Goal: Register for event/course

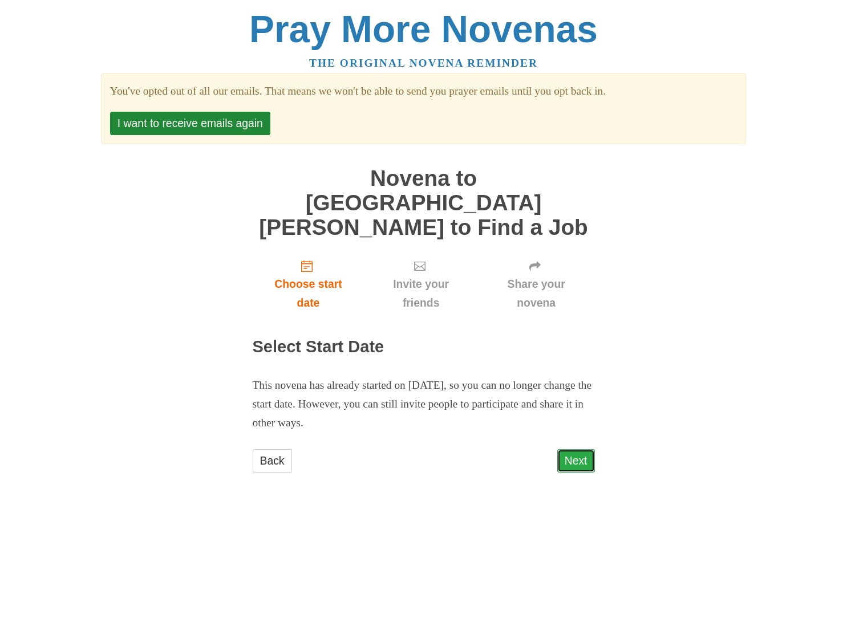
click at [572, 449] on link "Next" at bounding box center [576, 460] width 38 height 23
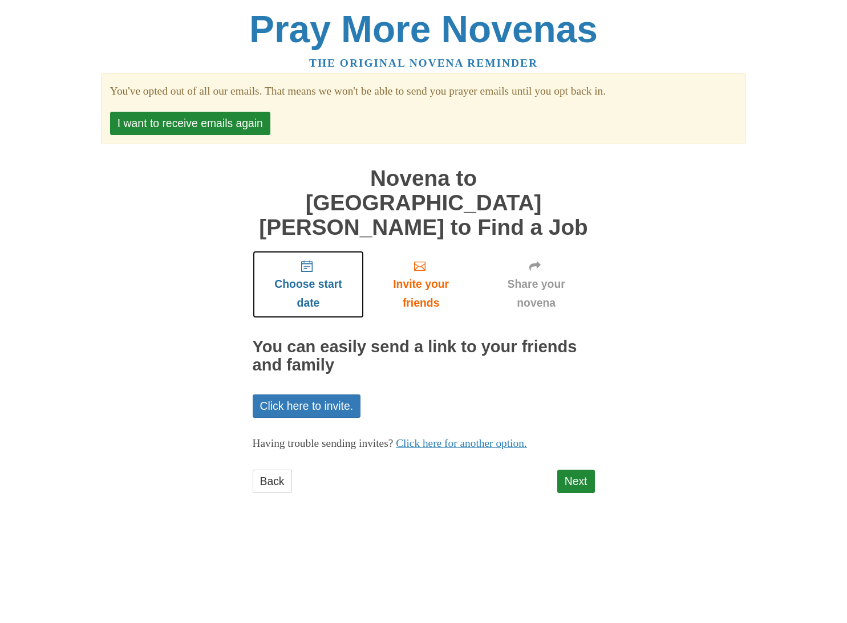
click at [312, 275] on span "Choose start date" at bounding box center [308, 294] width 89 height 38
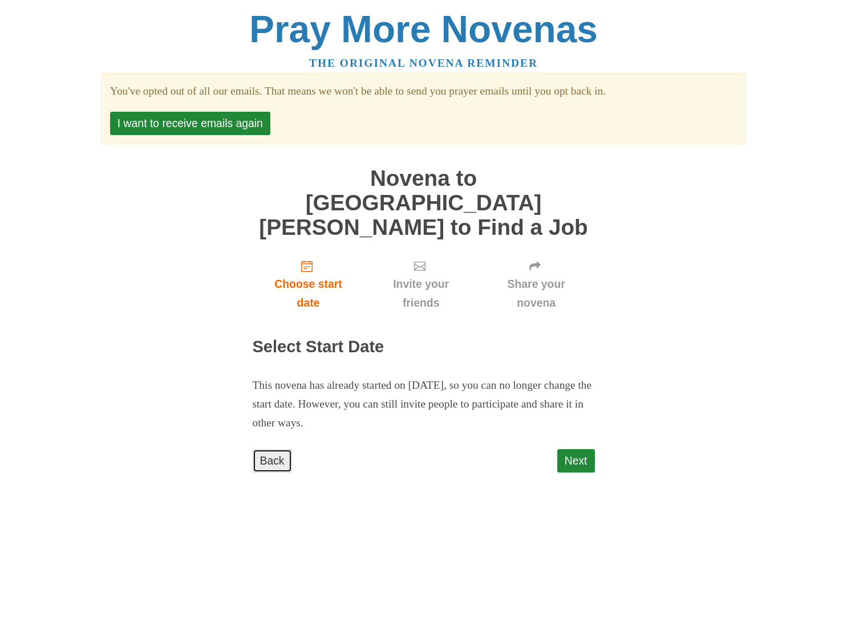
click at [277, 449] on link "Back" at bounding box center [272, 460] width 39 height 23
click at [318, 275] on span "Choose start date" at bounding box center [308, 294] width 89 height 38
click at [308, 275] on span "Choose start date" at bounding box center [308, 294] width 89 height 38
click at [266, 449] on link "Back" at bounding box center [272, 460] width 39 height 23
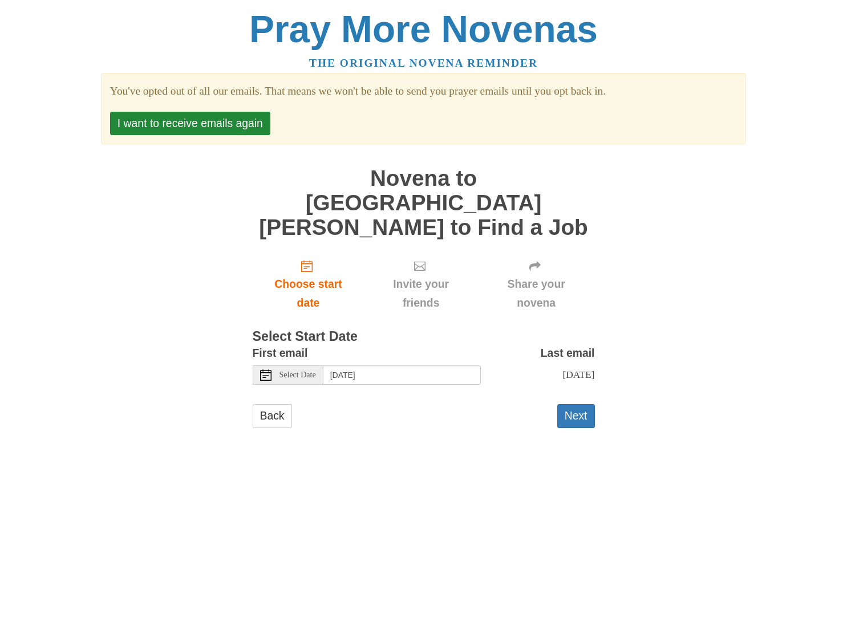
click at [299, 371] on span "Select Date" at bounding box center [297, 375] width 36 height 8
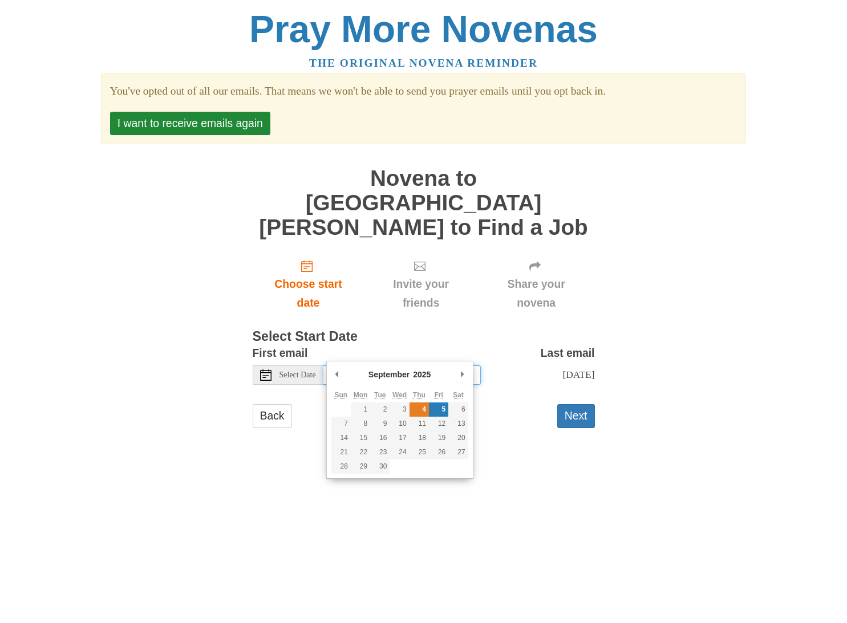
type input "[DATE]"
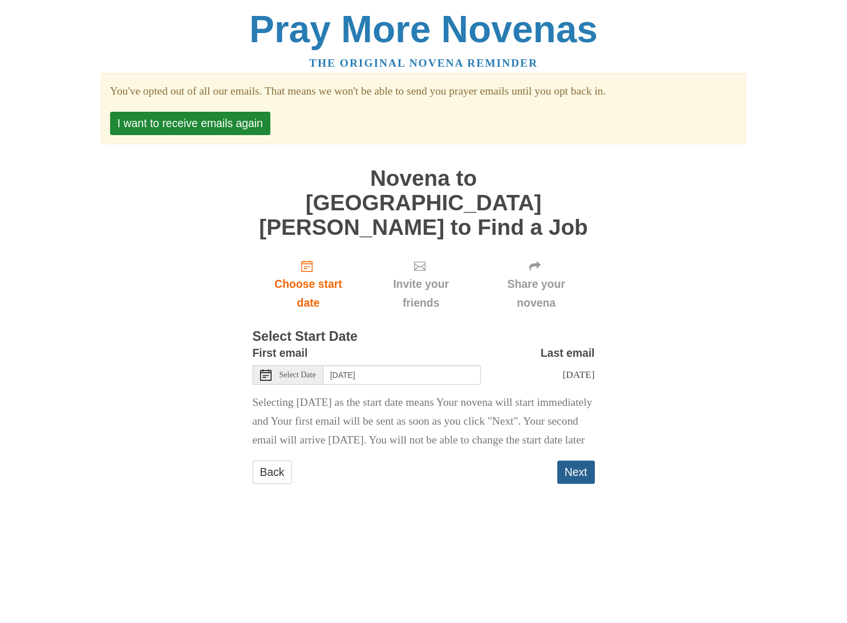
click at [578, 468] on button "Next" at bounding box center [576, 472] width 38 height 23
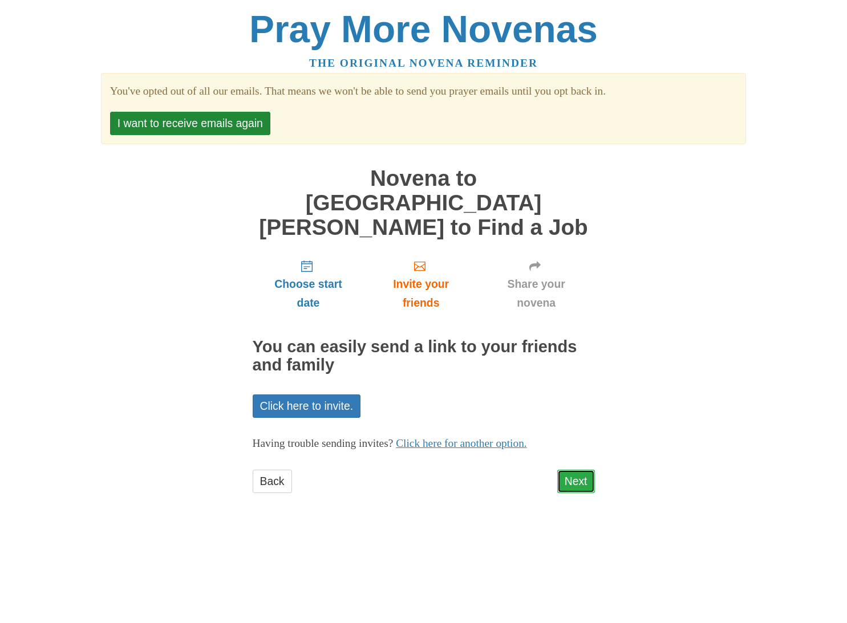
click at [577, 470] on link "Next" at bounding box center [576, 481] width 38 height 23
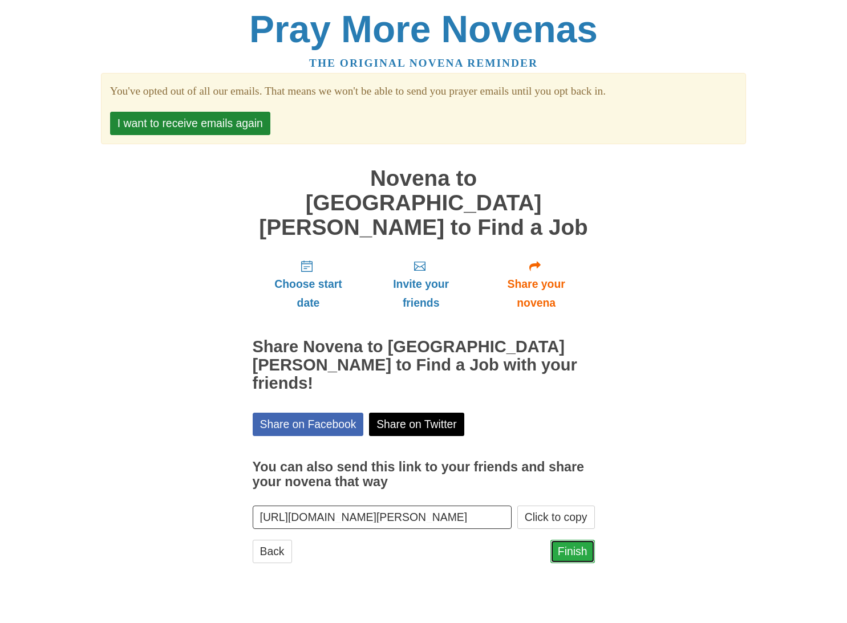
click at [571, 540] on link "Finish" at bounding box center [572, 551] width 44 height 23
